Goal: Browse casually

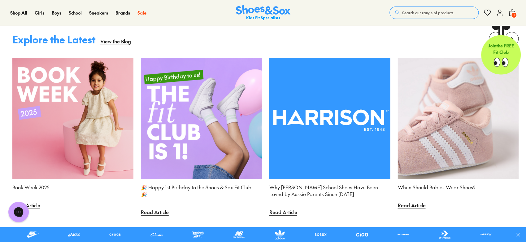
scroll to position [1611, 0]
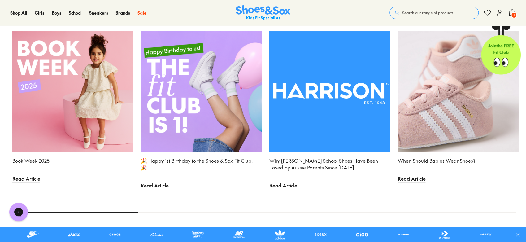
click at [101, 122] on img at bounding box center [72, 91] width 121 height 121
click at [31, 176] on span "Read Article" at bounding box center [26, 179] width 28 height 14
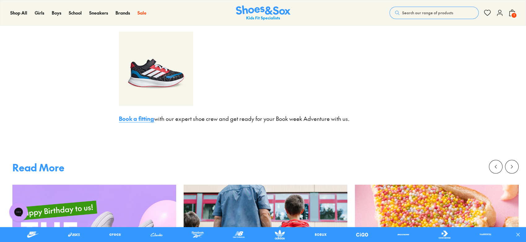
scroll to position [2220, 0]
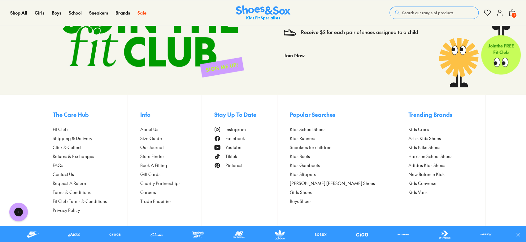
scroll to position [1899, 0]
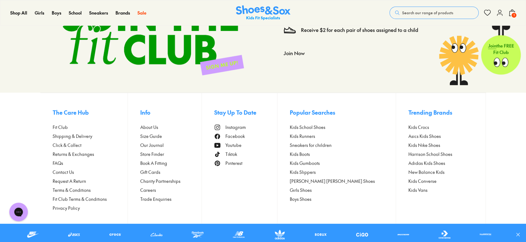
click at [242, 164] on span "Pinterest" at bounding box center [233, 163] width 17 height 7
